Goal: Transaction & Acquisition: Purchase product/service

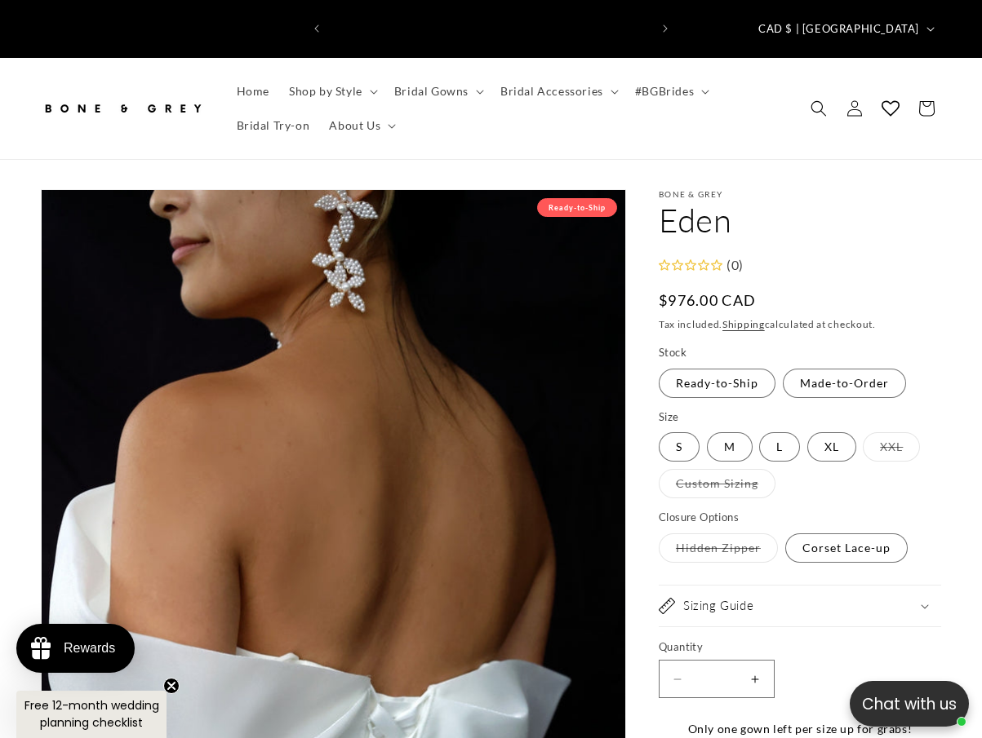
scroll to position [0, 638]
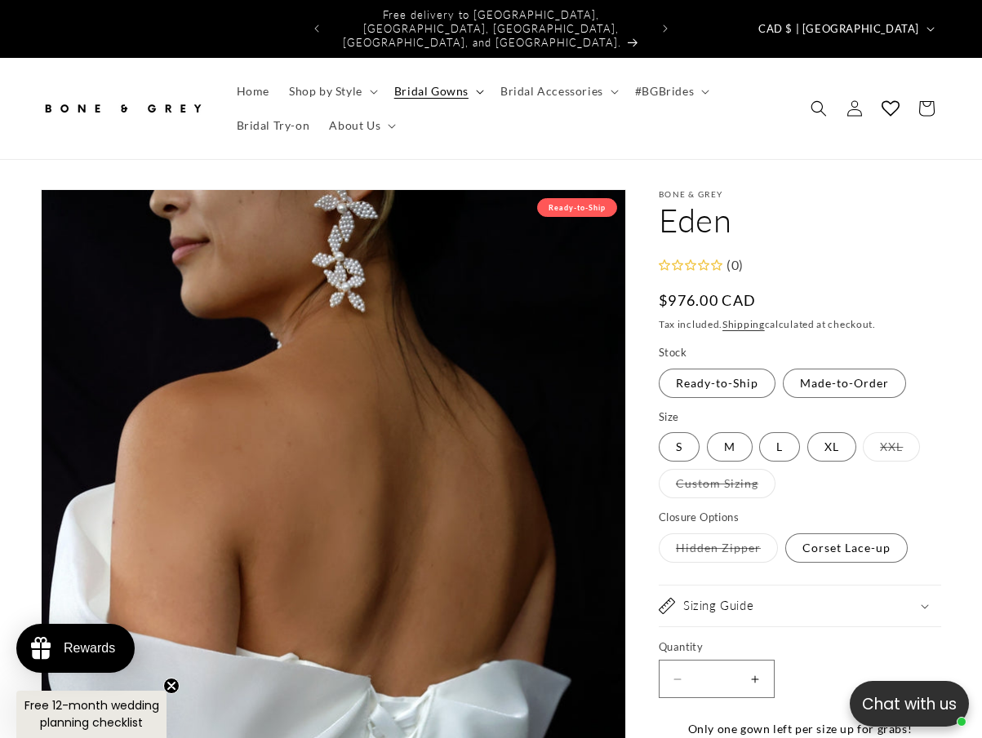
click at [451, 84] on span "Bridal Gowns" at bounding box center [431, 91] width 74 height 15
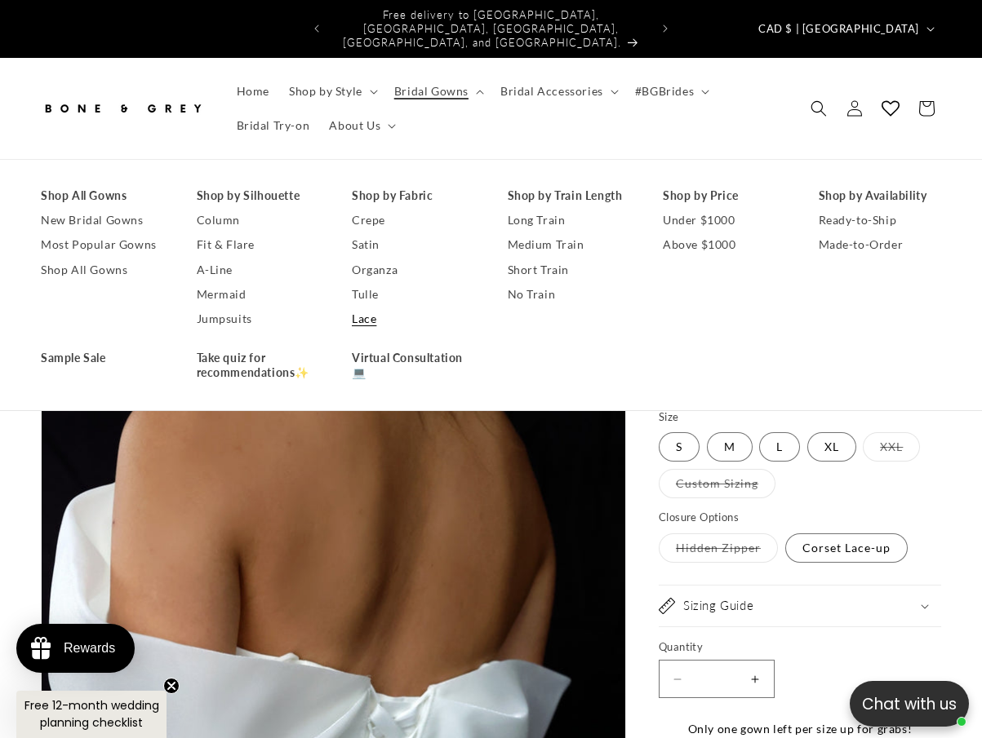
click at [371, 307] on link "Lace" at bounding box center [413, 319] width 123 height 24
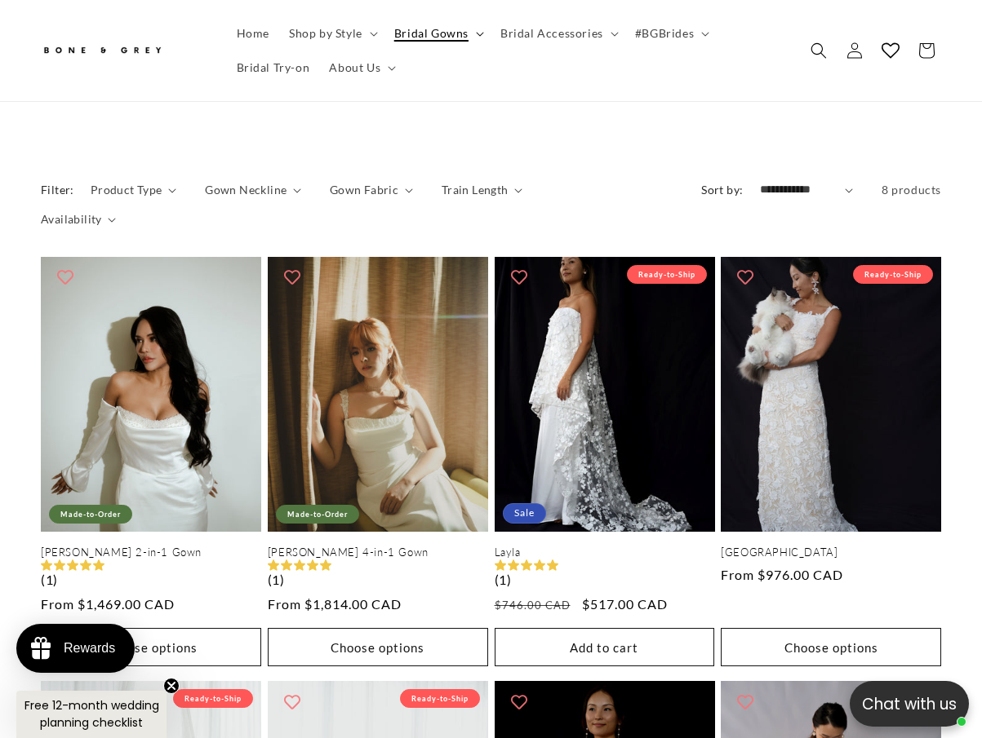
click at [405, 31] on span "Bridal Gowns" at bounding box center [431, 33] width 74 height 15
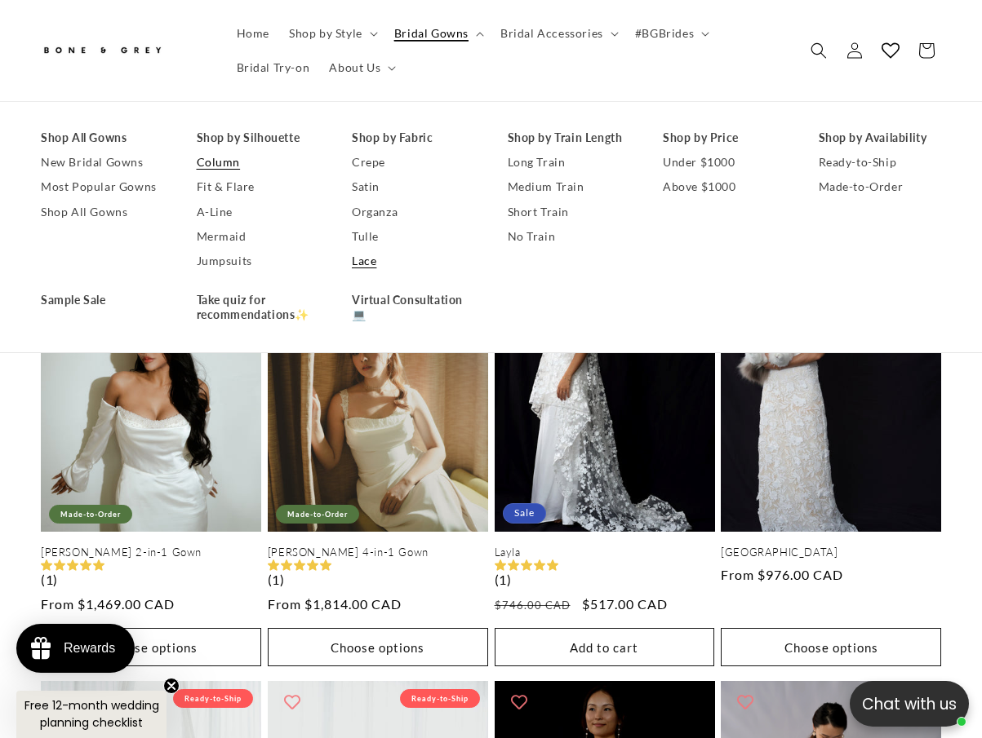
scroll to position [0, 319]
click at [104, 177] on link "Most Popular Gowns" at bounding box center [102, 187] width 123 height 24
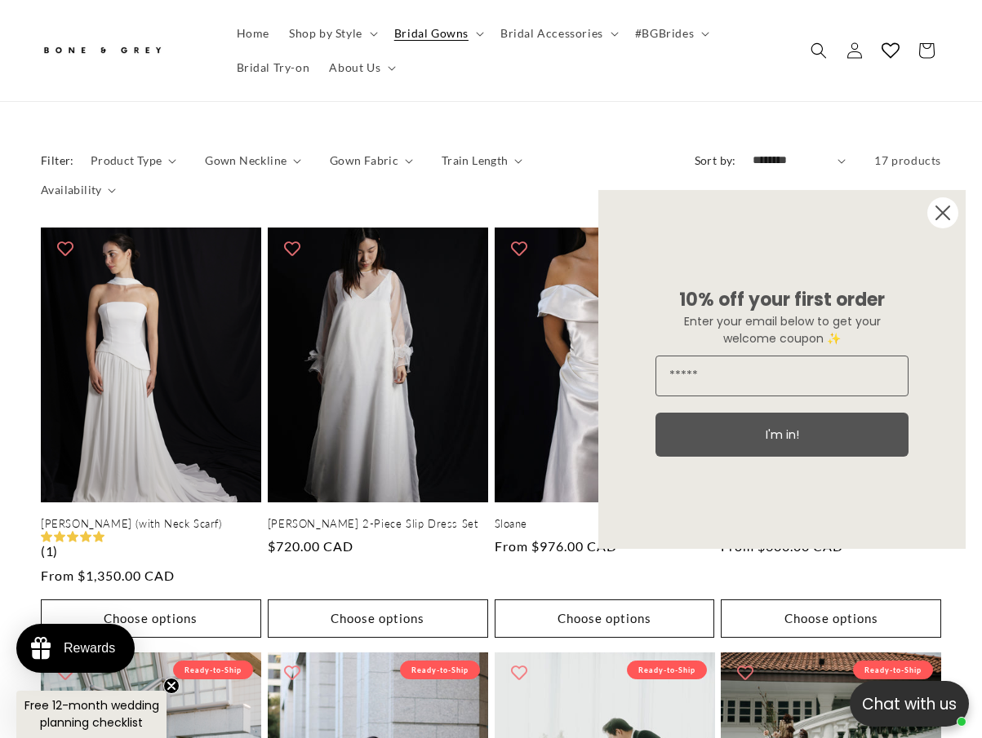
scroll to position [816, 0]
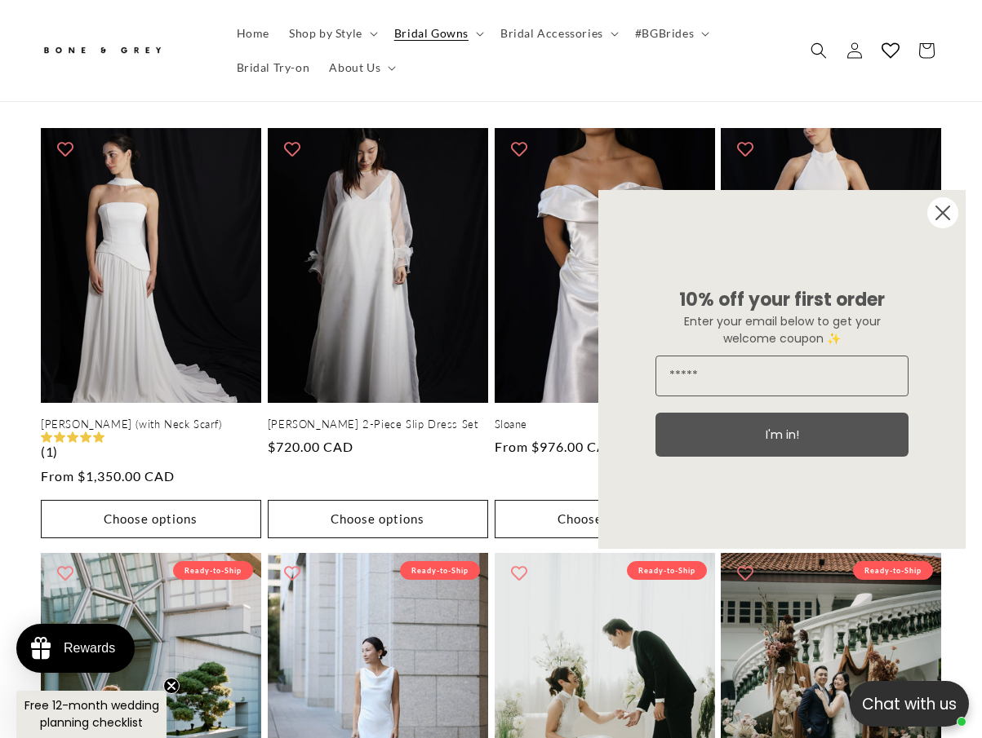
click at [934, 211] on circle "Close dialog" at bounding box center [942, 212] width 31 height 31
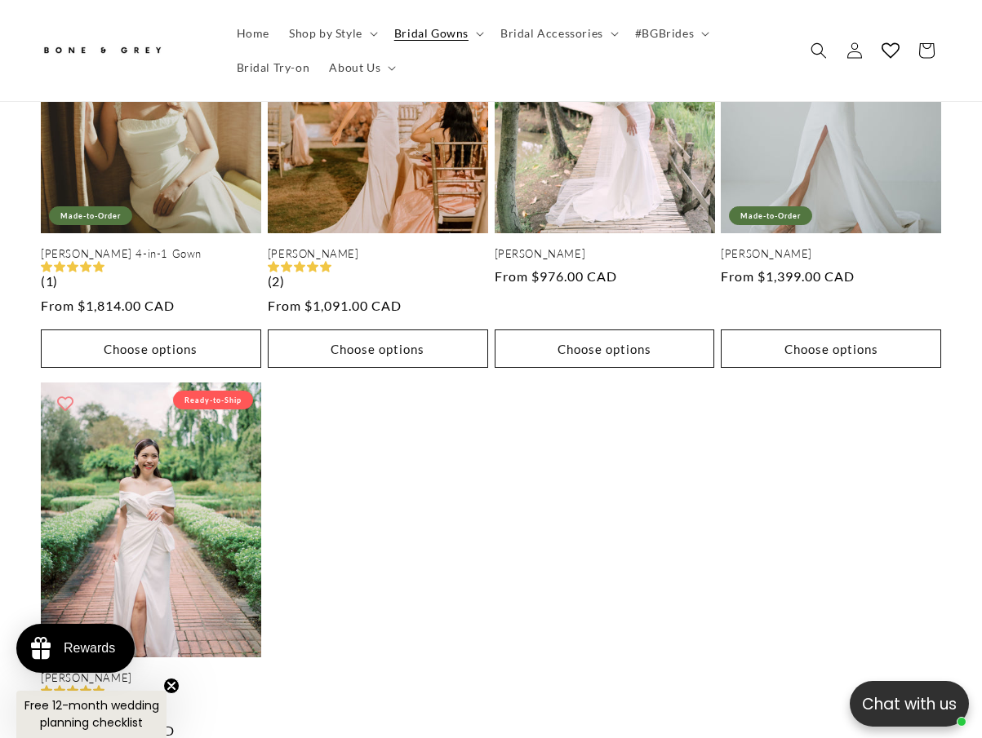
scroll to position [2366, 0]
